Goal: Transaction & Acquisition: Purchase product/service

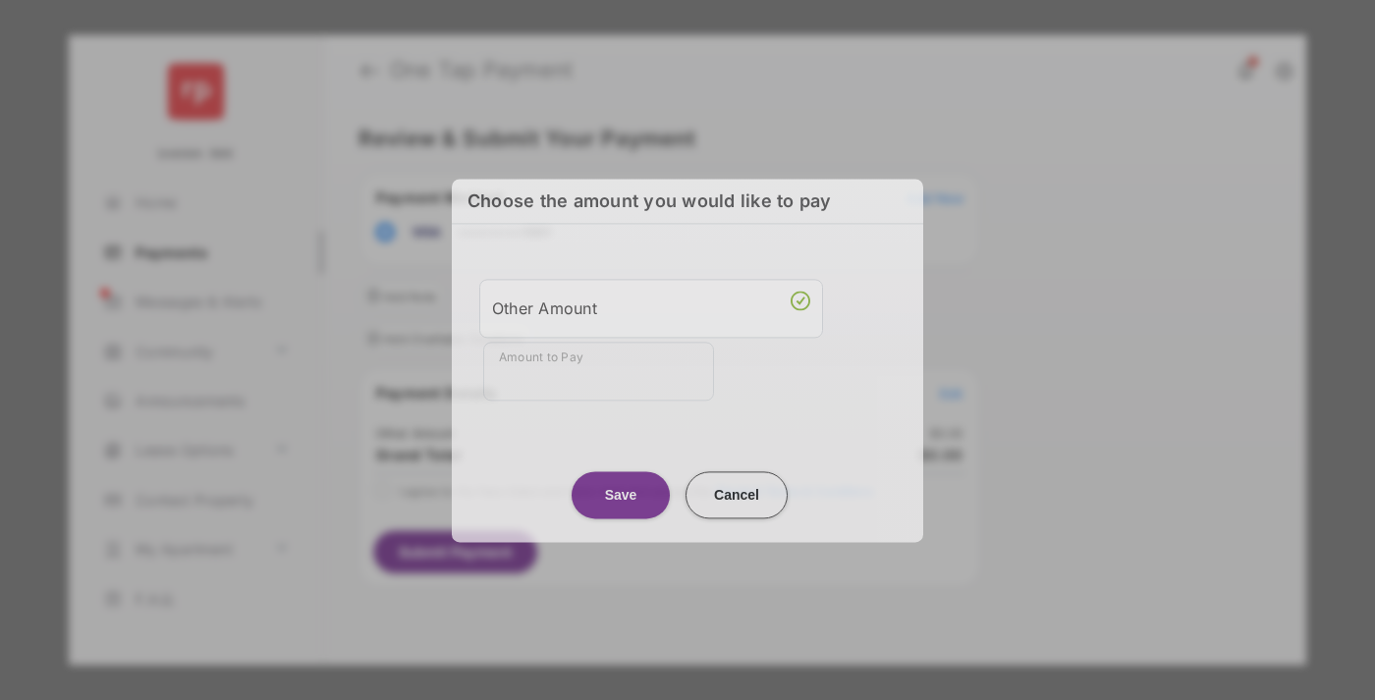
click at [651, 305] on div "Other Amount" at bounding box center [651, 308] width 318 height 33
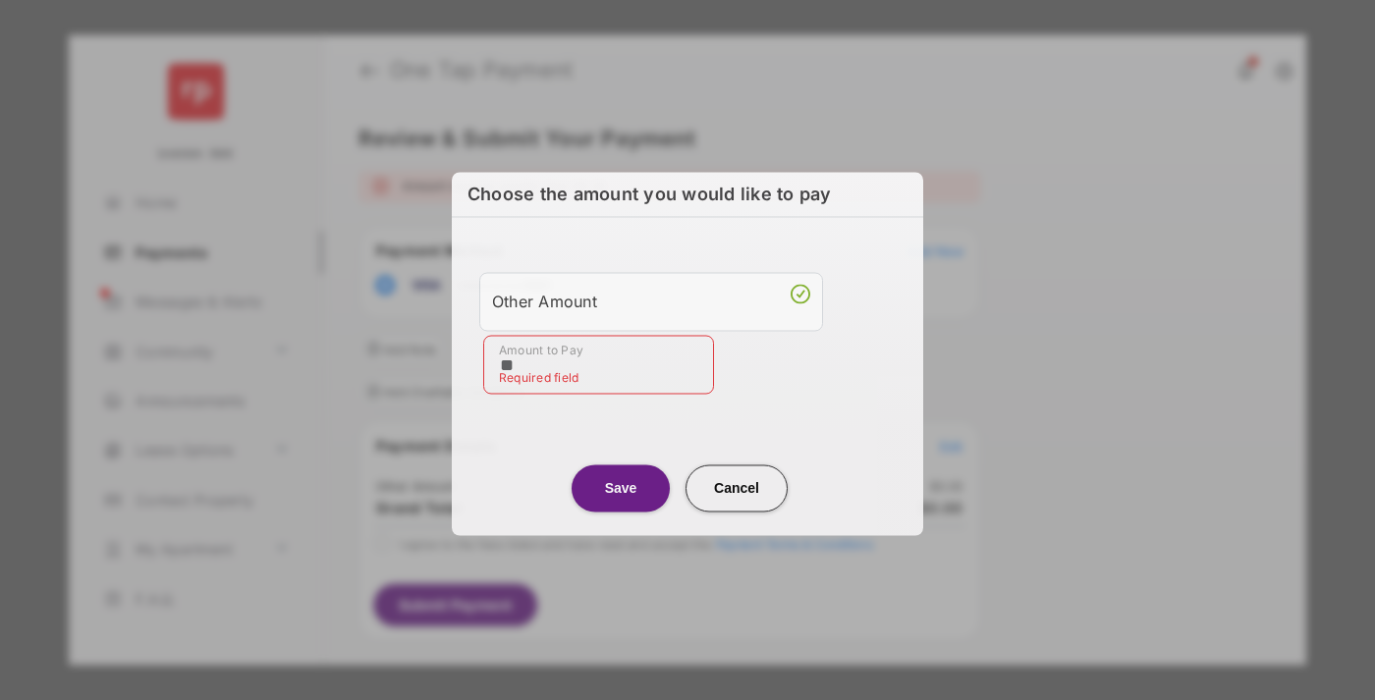
type input "**"
click at [621, 485] on button "Save" at bounding box center [621, 488] width 98 height 47
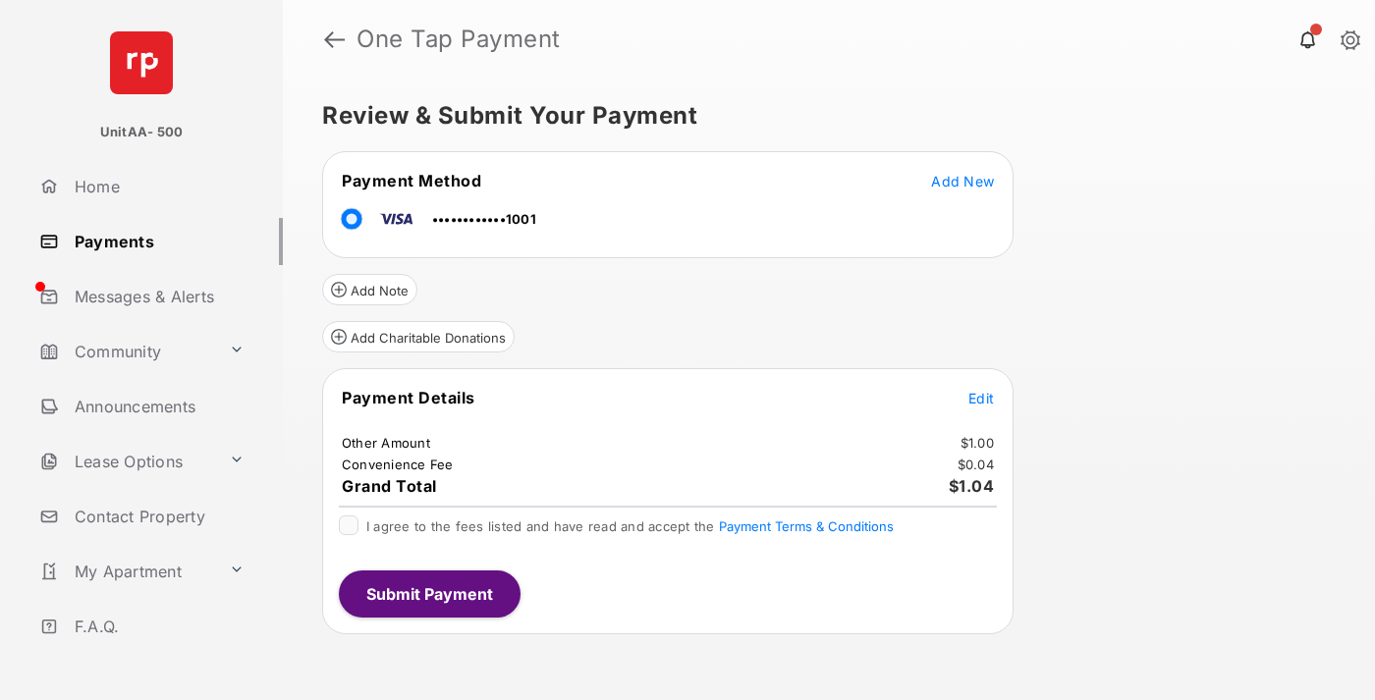
click at [981, 398] on span "Edit" at bounding box center [981, 398] width 26 height 17
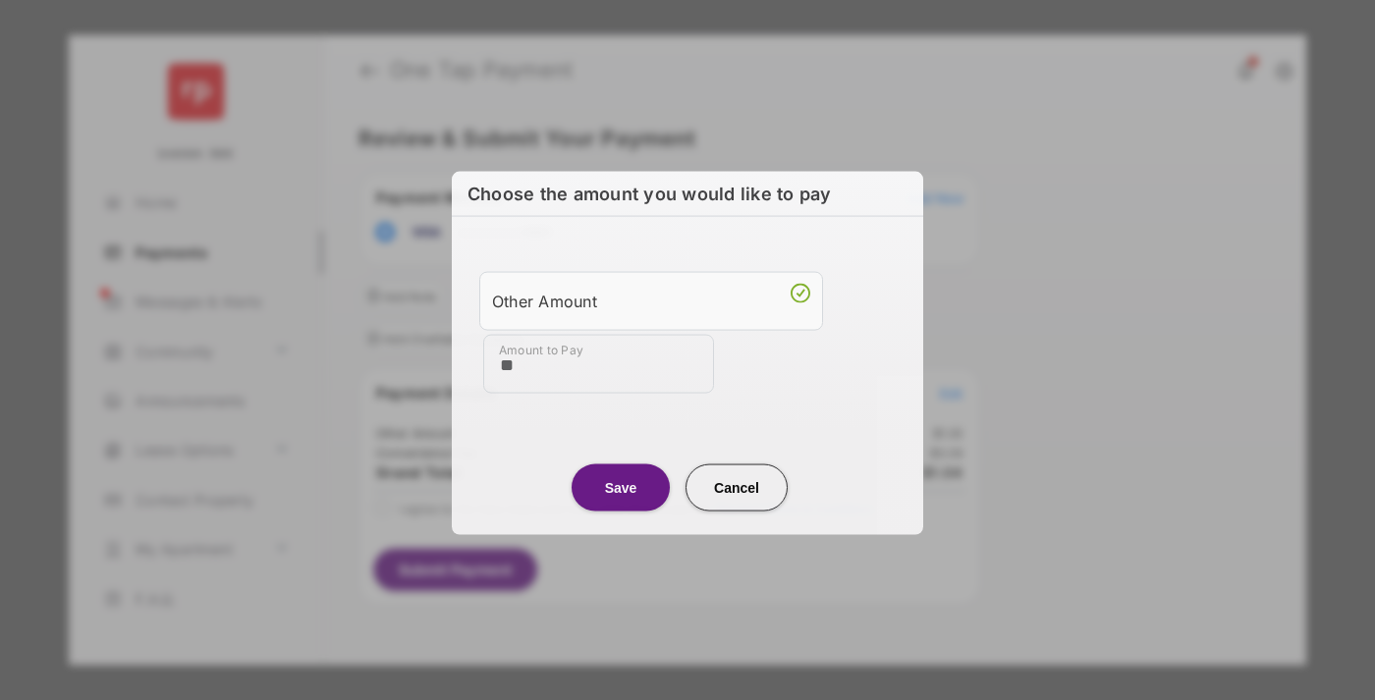
click at [621, 485] on button "Save" at bounding box center [621, 487] width 98 height 47
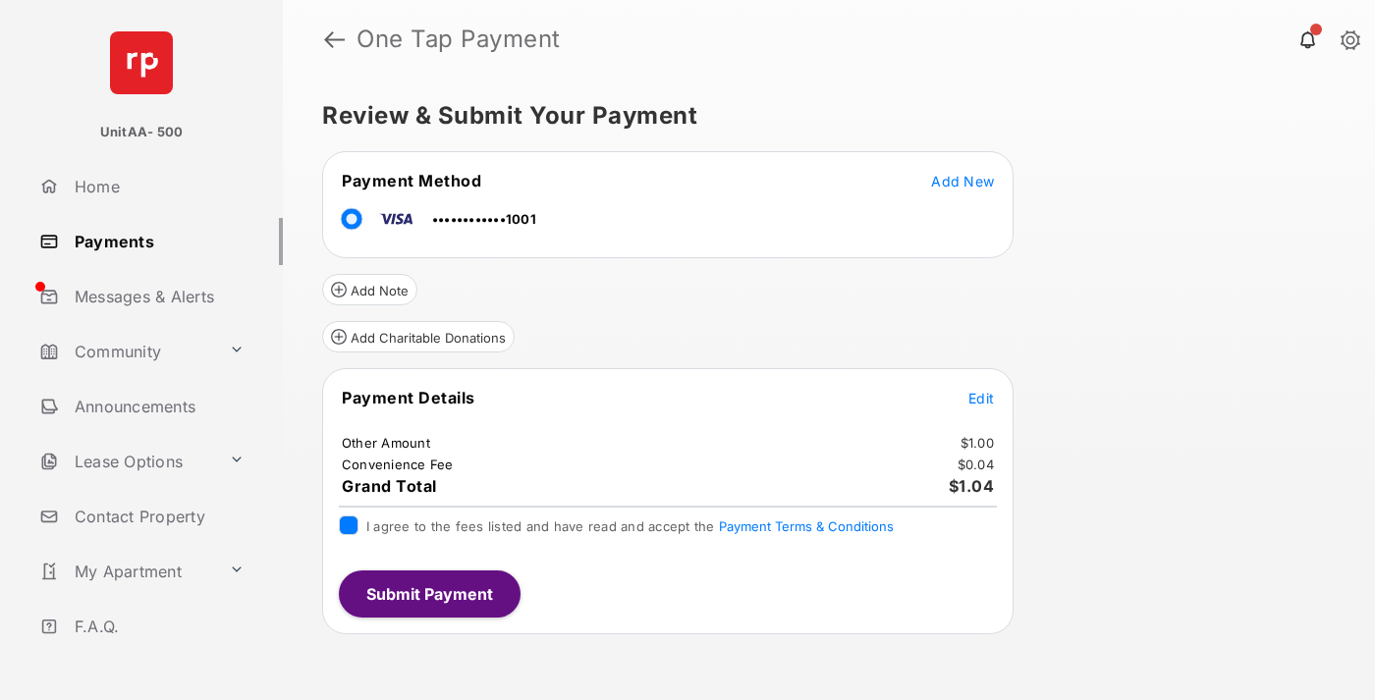
click at [428, 593] on button "Submit Payment" at bounding box center [430, 594] width 182 height 47
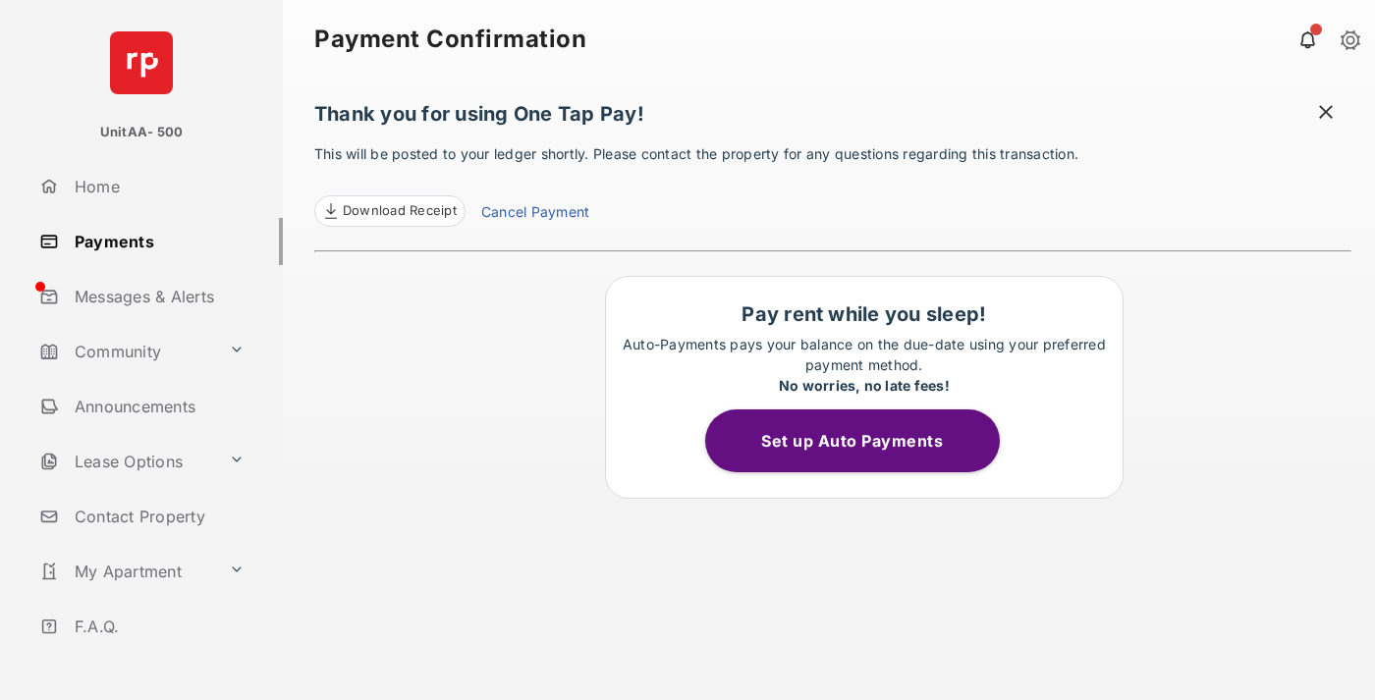
click at [153, 241] on link "Payments" at bounding box center [156, 241] width 251 height 47
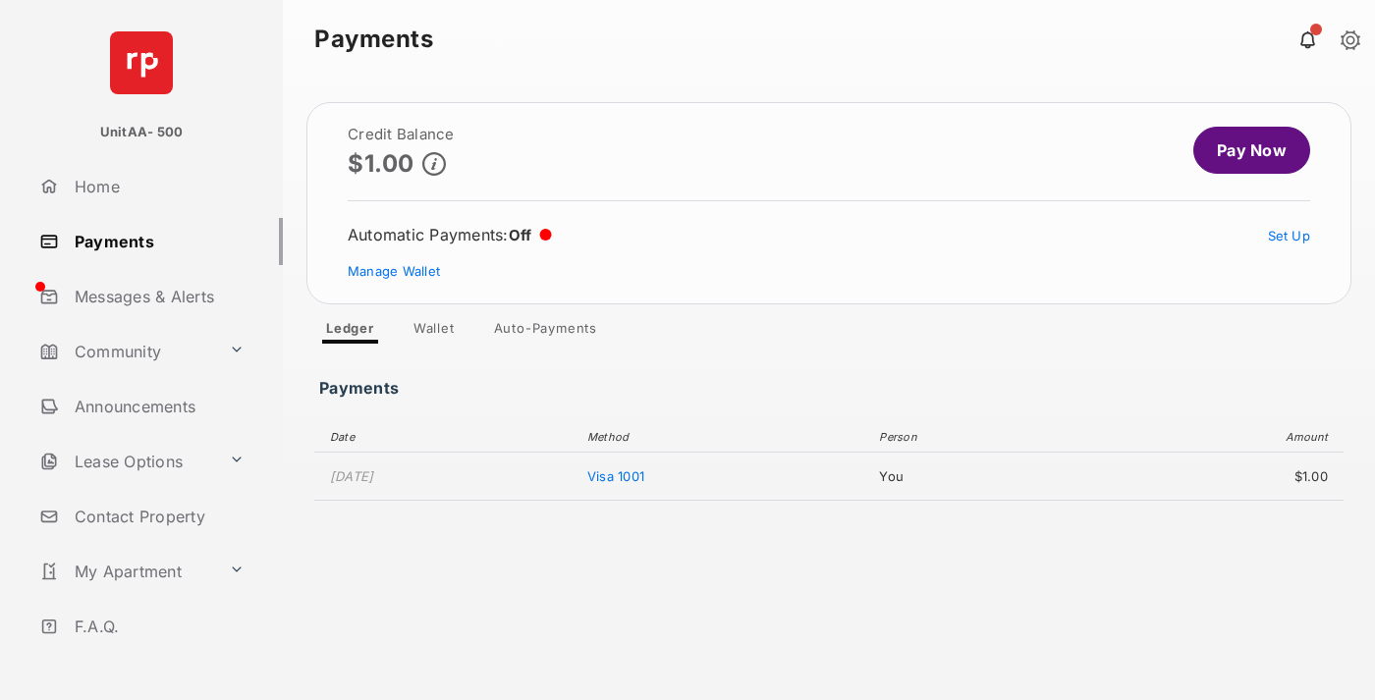
click at [1243, 150] on link "Pay Now" at bounding box center [1251, 150] width 117 height 47
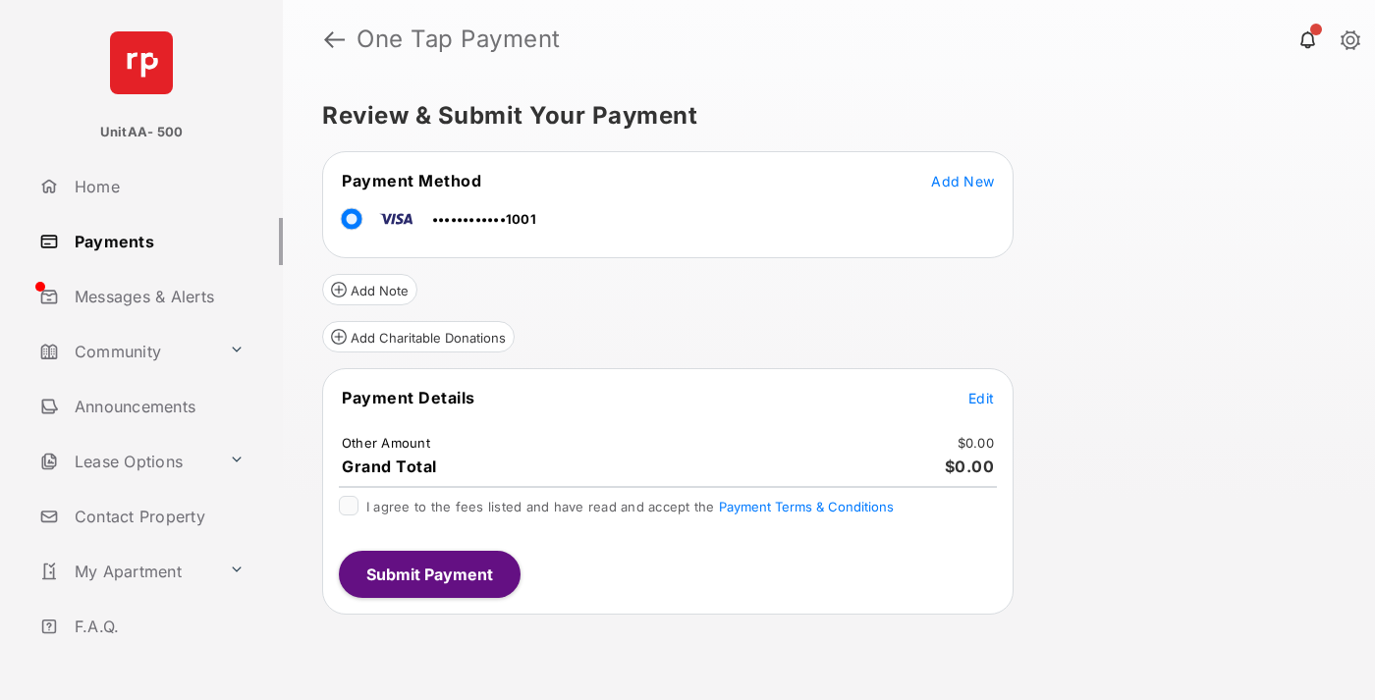
click at [981, 398] on span "Edit" at bounding box center [981, 398] width 26 height 17
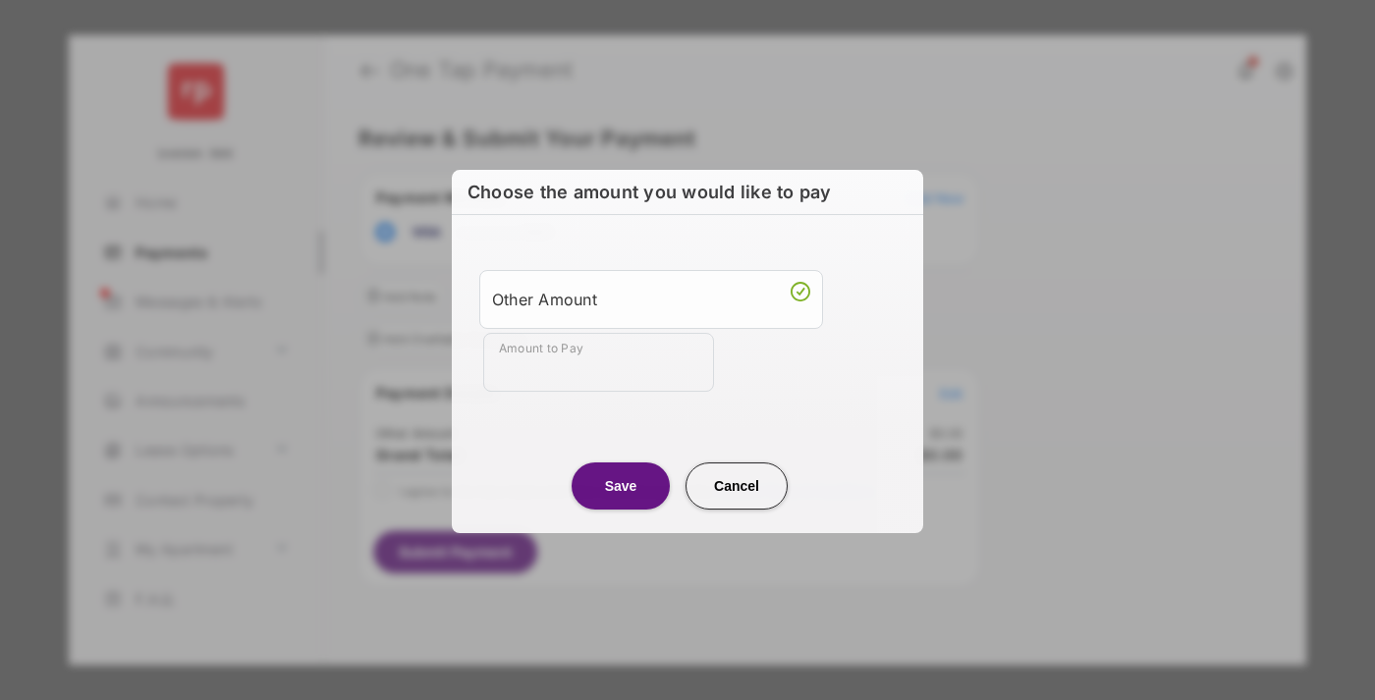
click at [651, 298] on div "Other Amount" at bounding box center [651, 299] width 318 height 33
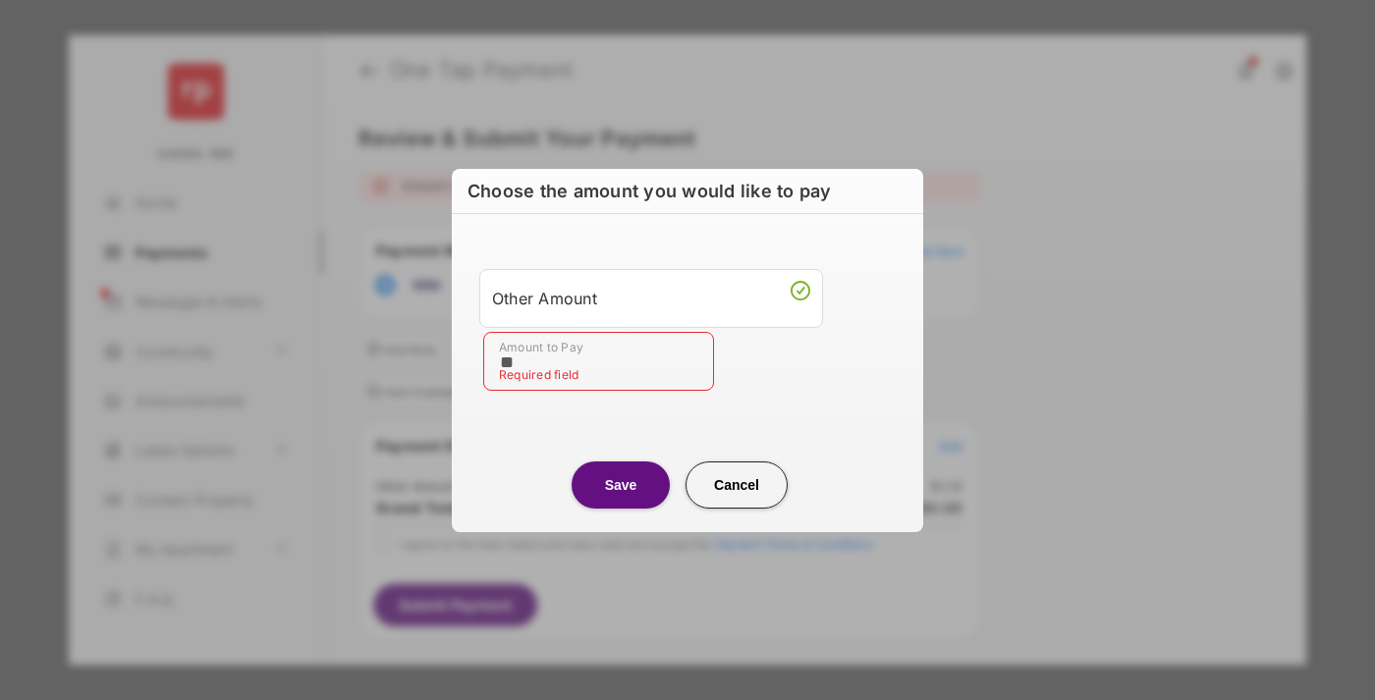
type input "**"
click at [621, 484] on button "Save" at bounding box center [621, 485] width 98 height 47
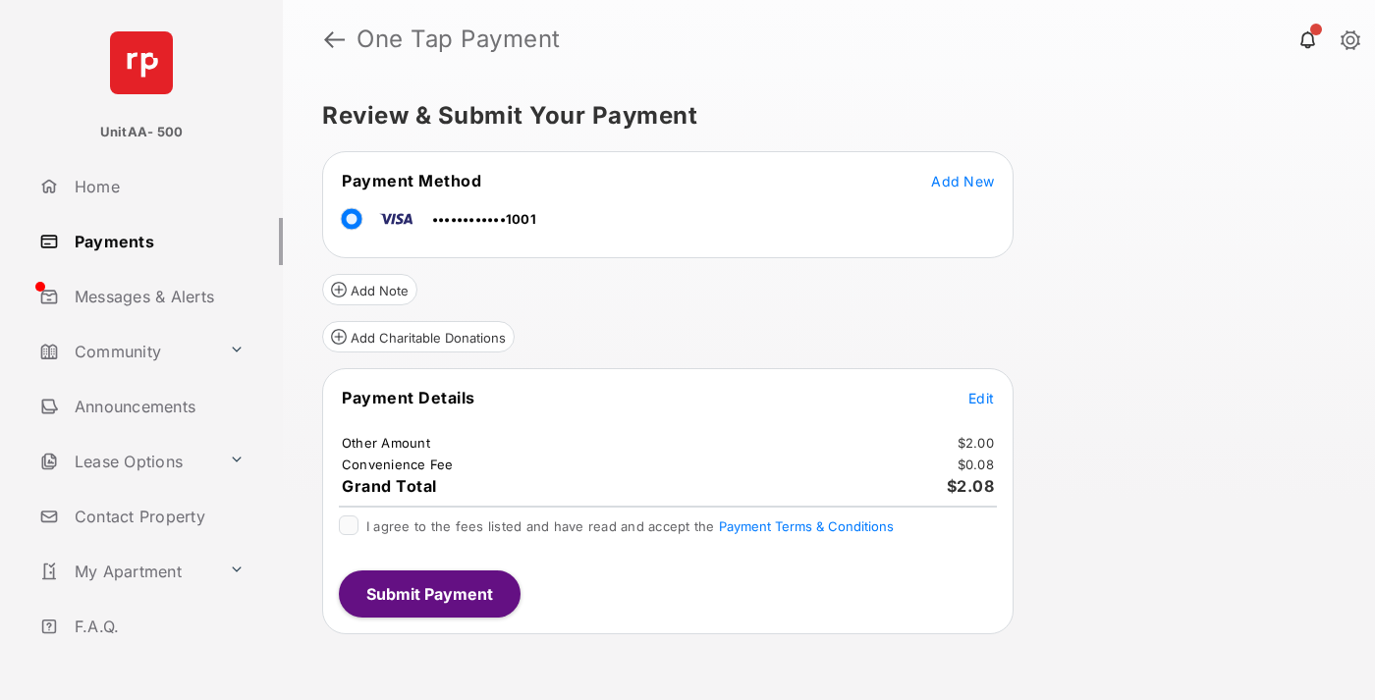
click at [428, 593] on button "Submit Payment" at bounding box center [430, 594] width 182 height 47
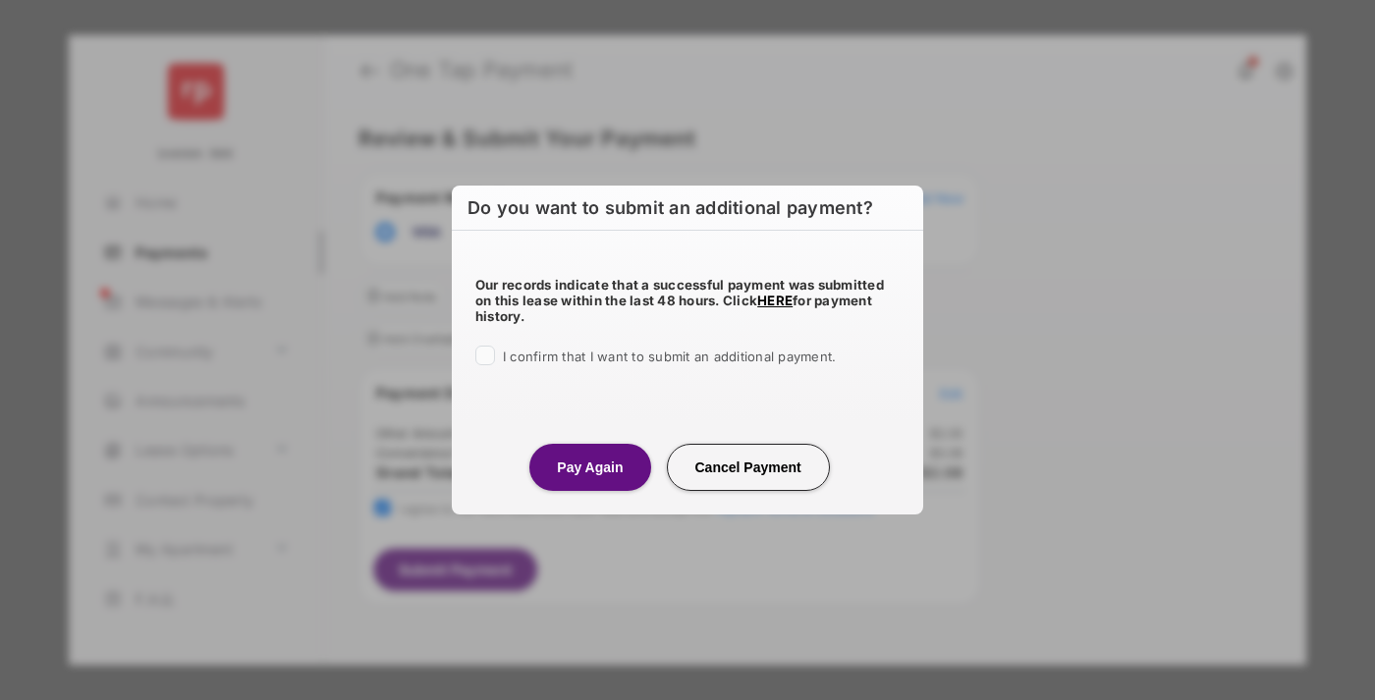
click at [589, 466] on button "Pay Again" at bounding box center [589, 467] width 121 height 47
